Goal: Task Accomplishment & Management: Use online tool/utility

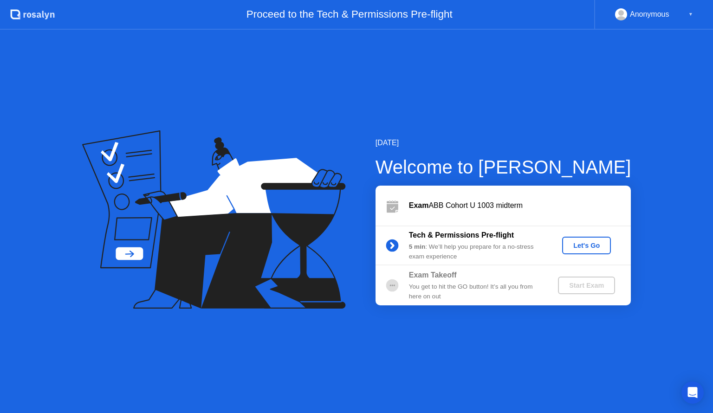
click at [585, 249] on div "Let's Go" at bounding box center [586, 245] width 41 height 7
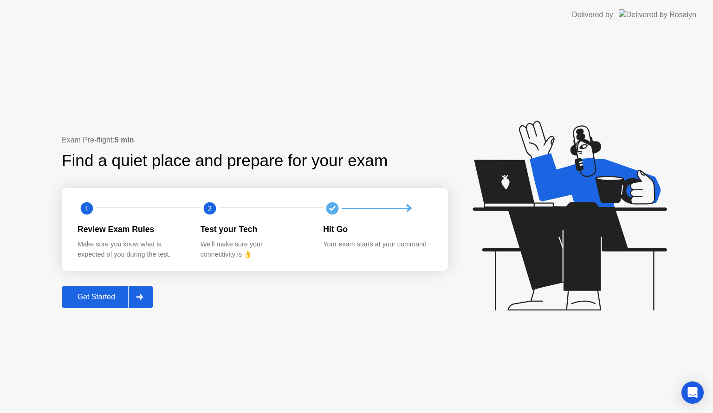
click at [109, 300] on div "Get Started" at bounding box center [97, 297] width 64 height 8
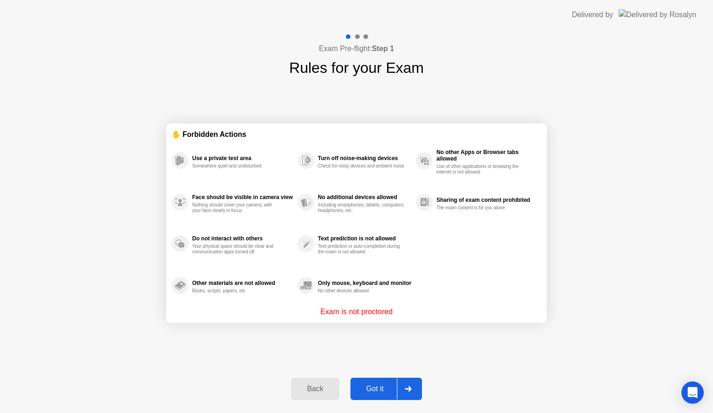
click at [370, 385] on div "Got it" at bounding box center [375, 389] width 44 height 8
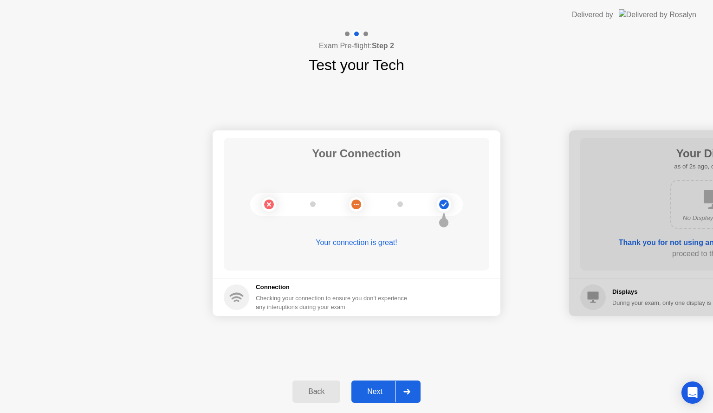
click at [382, 396] on div "Next" at bounding box center [374, 392] width 41 height 8
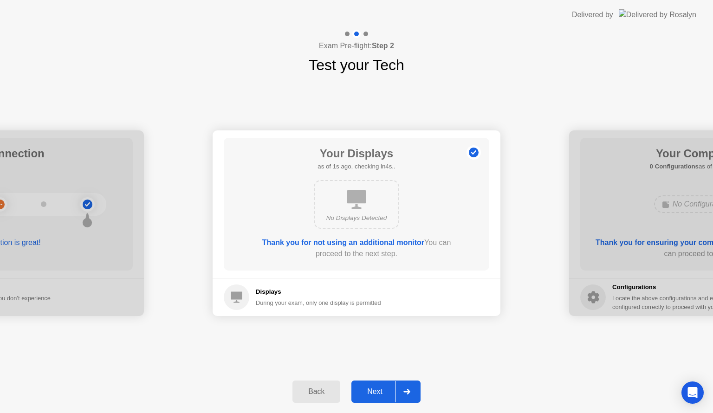
click at [382, 396] on div "Next" at bounding box center [374, 392] width 41 height 8
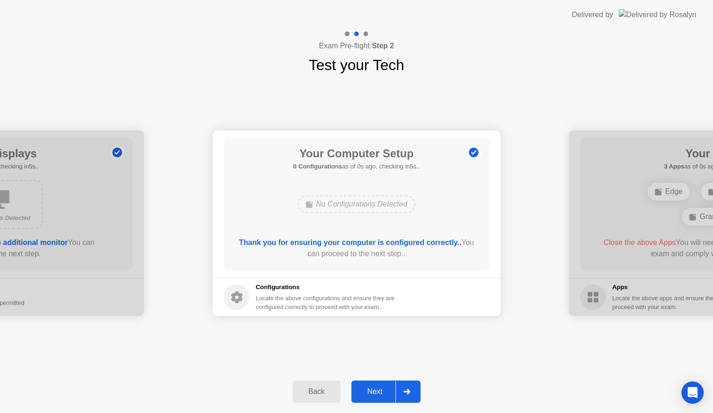
click at [382, 396] on div "Next" at bounding box center [374, 392] width 41 height 8
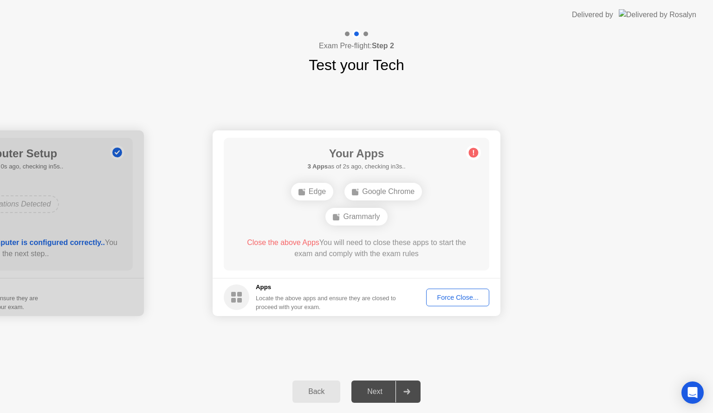
click at [464, 297] on div "Force Close..." at bounding box center [457, 297] width 57 height 7
click at [444, 294] on div "Force Close..." at bounding box center [457, 297] width 57 height 7
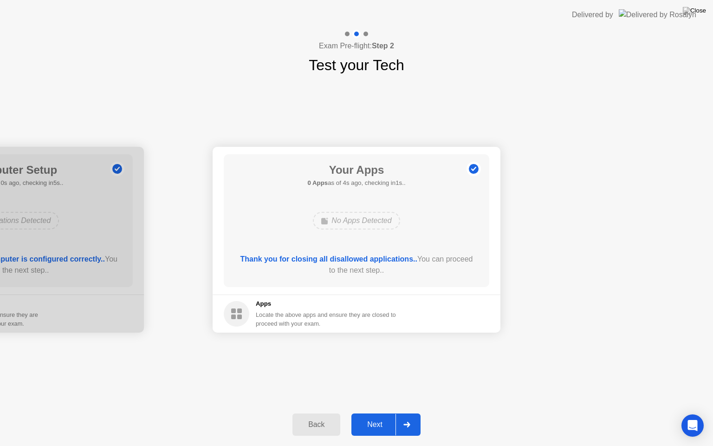
click at [385, 413] on div "Next" at bounding box center [374, 424] width 41 height 8
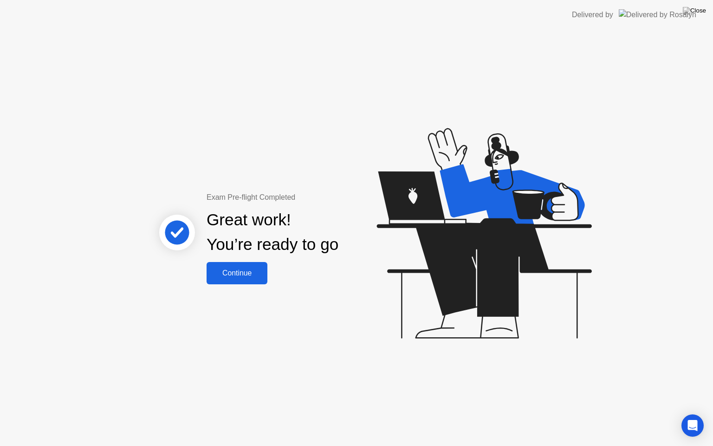
click at [234, 277] on div "Continue" at bounding box center [236, 273] width 55 height 8
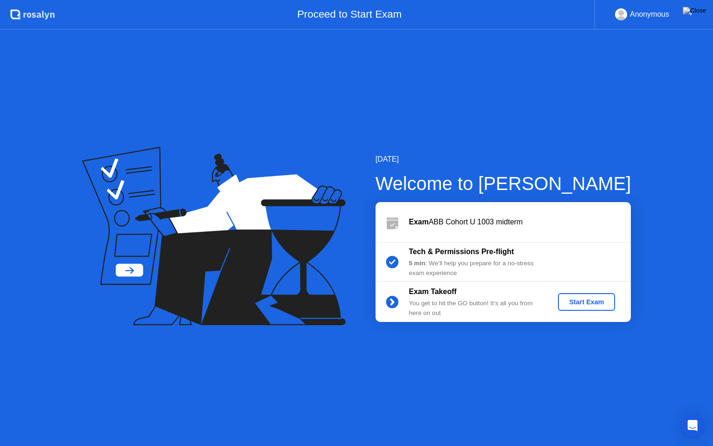
click at [586, 302] on div "Start Exam" at bounding box center [587, 301] width 50 height 7
